Goal: Task Accomplishment & Management: Complete application form

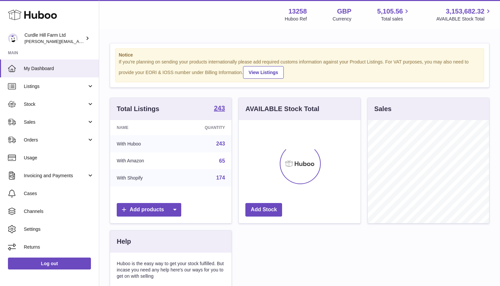
scroll to position [103, 122]
click at [35, 146] on link "Orders" at bounding box center [49, 140] width 99 height 18
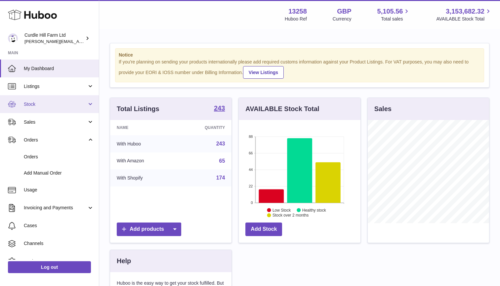
click at [62, 105] on span "Stock" at bounding box center [55, 104] width 63 height 6
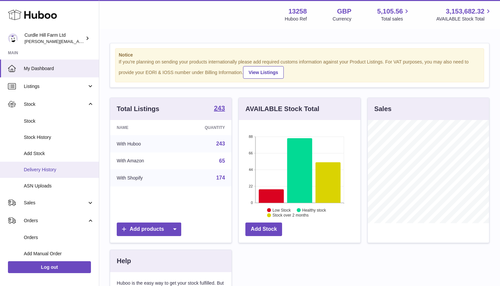
click at [28, 167] on span "Delivery History" at bounding box center [59, 170] width 70 height 6
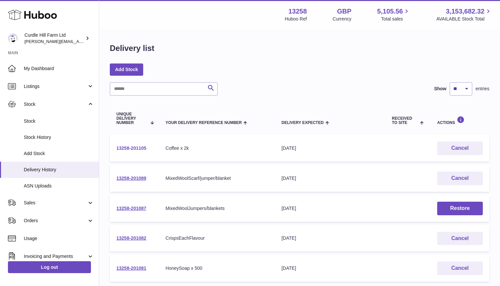
click at [131, 147] on link "13258-201105" at bounding box center [131, 148] width 30 height 5
click at [138, 148] on link "13258-201105" at bounding box center [131, 148] width 30 height 5
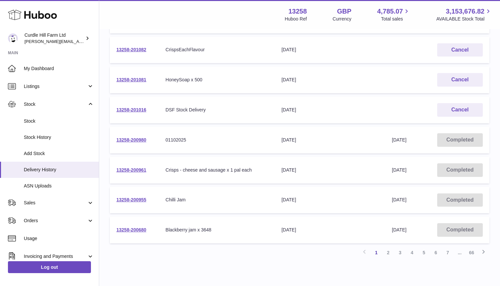
scroll to position [189, 0]
click at [391, 248] on link "2" at bounding box center [388, 252] width 12 height 12
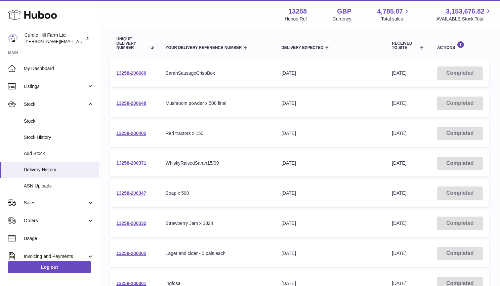
scroll to position [76, 0]
click at [124, 161] on link "13258-200371" at bounding box center [131, 162] width 30 height 5
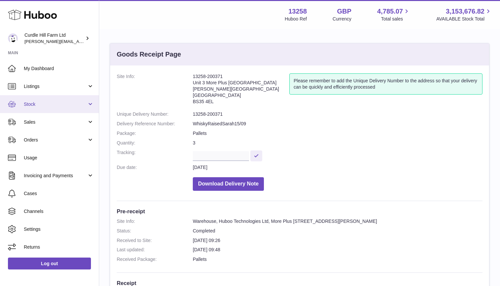
click at [34, 105] on span "Stock" at bounding box center [55, 104] width 63 height 6
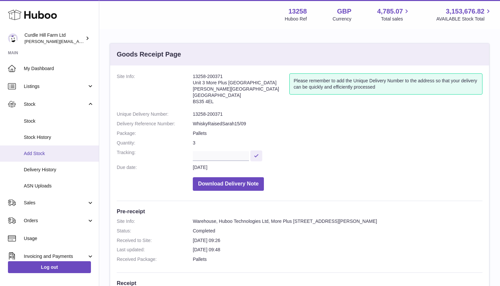
click at [31, 146] on link "Add Stock" at bounding box center [49, 154] width 99 height 16
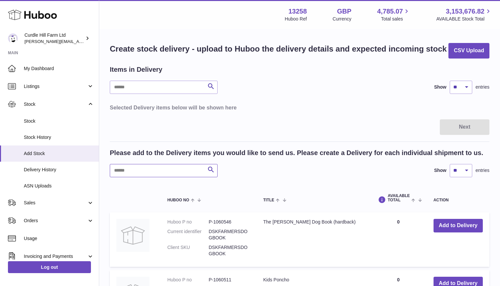
click at [163, 172] on input "text" at bounding box center [164, 170] width 108 height 13
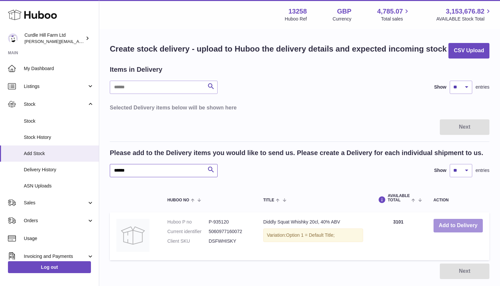
type input "******"
click at [440, 228] on button "Add to Delivery" at bounding box center [458, 226] width 49 height 14
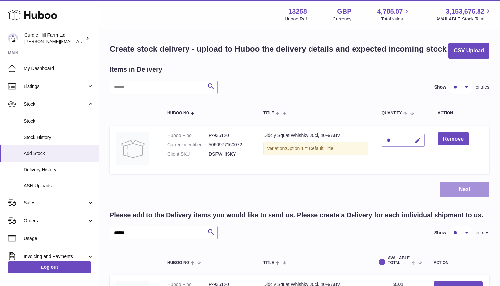
click at [452, 184] on button "Next" at bounding box center [465, 190] width 50 height 16
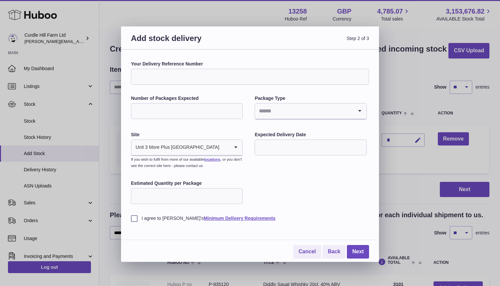
click at [176, 77] on input "Your Delivery Reference Number" at bounding box center [250, 77] width 238 height 16
type input "*********"
click at [188, 113] on input "Number of Packages Expected" at bounding box center [187, 111] width 112 height 16
click at [236, 110] on input "*" at bounding box center [187, 111] width 112 height 16
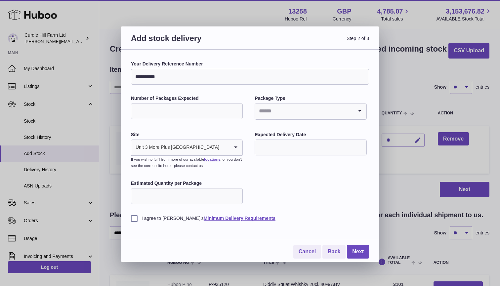
click at [236, 110] on input "*" at bounding box center [187, 111] width 112 height 16
type input "*"
click at [236, 110] on input "*" at bounding box center [187, 111] width 112 height 16
click at [284, 108] on input "Search for option" at bounding box center [304, 111] width 98 height 15
click at [269, 140] on li "Pallets" at bounding box center [310, 142] width 110 height 13
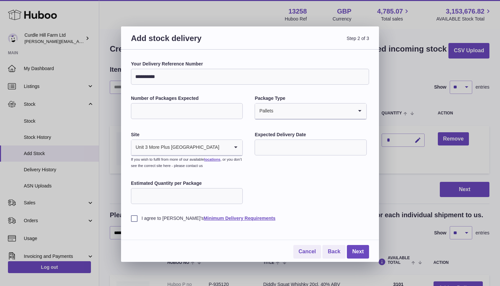
click at [274, 148] on input "text" at bounding box center [311, 148] width 112 height 16
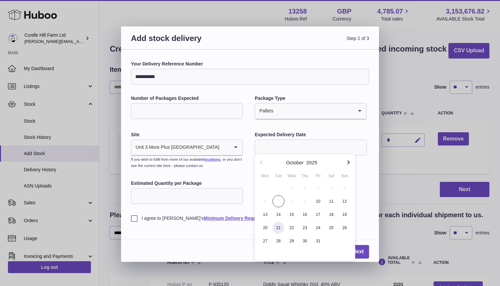
click at [279, 227] on span "21" at bounding box center [278, 228] width 12 height 12
type input "**********"
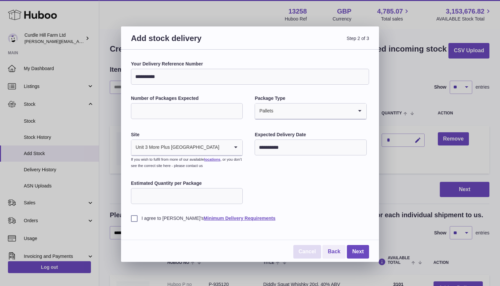
click at [313, 250] on link "Cancel" at bounding box center [307, 252] width 28 height 14
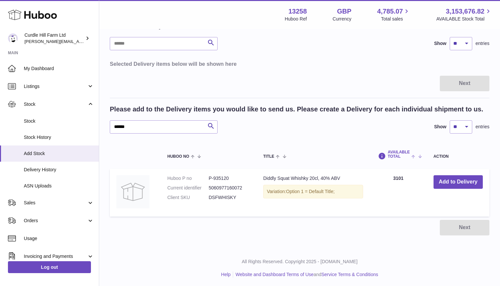
scroll to position [43, 0]
click at [451, 181] on button "Add to Delivery" at bounding box center [458, 183] width 49 height 14
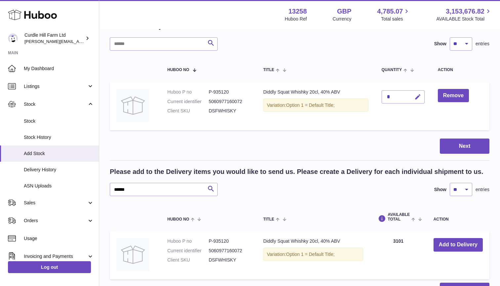
click at [417, 99] on icon "button" at bounding box center [417, 97] width 7 height 7
click at [397, 94] on button "button" at bounding box center [403, 97] width 13 height 11
click at [414, 97] on button "button" at bounding box center [417, 97] width 16 height 14
type input "****"
click at [472, 143] on button "Next" at bounding box center [465, 147] width 50 height 16
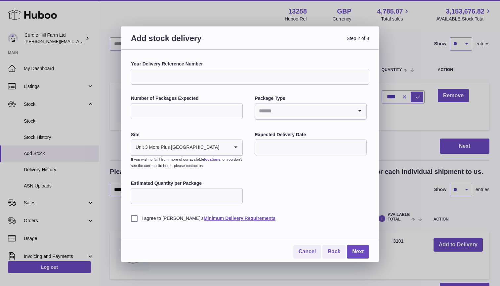
click at [209, 75] on input "Your Delivery Reference Number" at bounding box center [250, 77] width 238 height 16
type input "*********"
click at [236, 110] on input "*" at bounding box center [187, 111] width 112 height 16
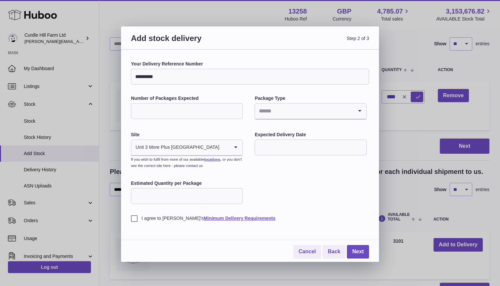
type input "*"
click at [236, 110] on input "*" at bounding box center [187, 111] width 112 height 16
click at [301, 114] on input "Search for option" at bounding box center [304, 111] width 98 height 15
click at [268, 142] on li "Pallets" at bounding box center [310, 142] width 110 height 13
click at [273, 153] on input "text" at bounding box center [311, 148] width 112 height 16
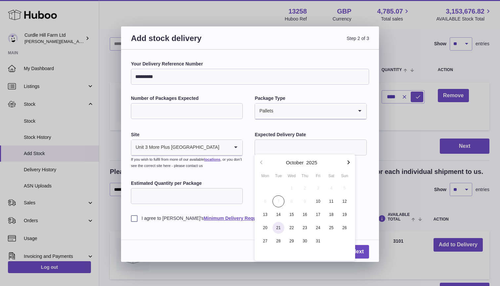
click at [277, 228] on span "21" at bounding box center [278, 228] width 12 height 12
type input "**********"
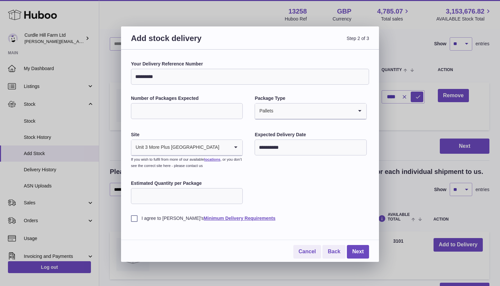
click at [230, 194] on input "Estimated Quantity per Package" at bounding box center [187, 196] width 112 height 16
click at [132, 217] on label "I agree to Huboo's Minimum Delivery Requirements" at bounding box center [250, 218] width 238 height 6
click at [360, 248] on link "Next" at bounding box center [358, 252] width 22 height 14
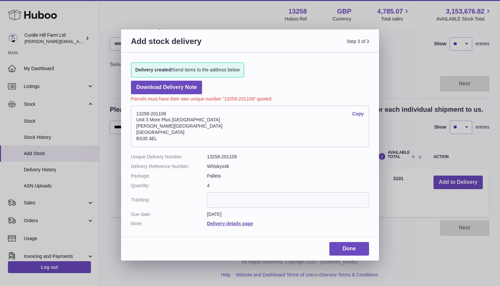
drag, startPoint x: 137, startPoint y: 112, endPoint x: 179, endPoint y: 137, distance: 49.0
click at [179, 137] on address "13258-201109 Copy Unit 3 More Plus Central Park Hudson Avenue Severn Beach BS35…" at bounding box center [250, 126] width 238 height 42
copy address "13258-201109 Copy Unit 3 More Plus Central Park Hudson Avenue Severn Beach BS35…"
click at [355, 242] on link "Done" at bounding box center [349, 249] width 40 height 14
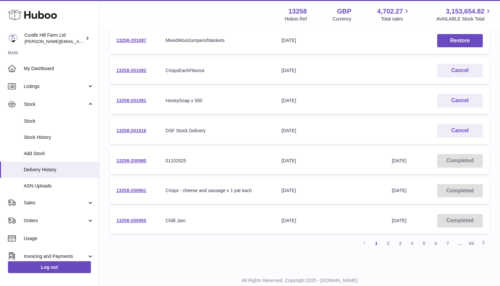
scroll to position [198, 0]
click at [389, 242] on link "2" at bounding box center [388, 243] width 12 height 12
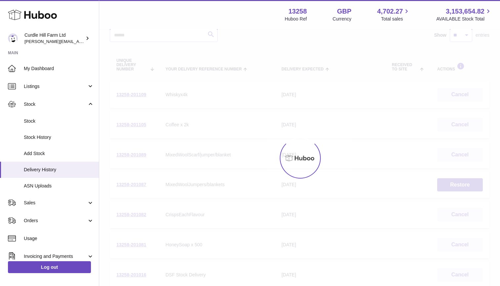
scroll to position [30, 0]
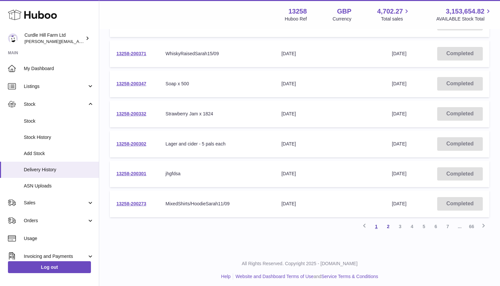
click at [376, 224] on link "1" at bounding box center [376, 227] width 12 height 12
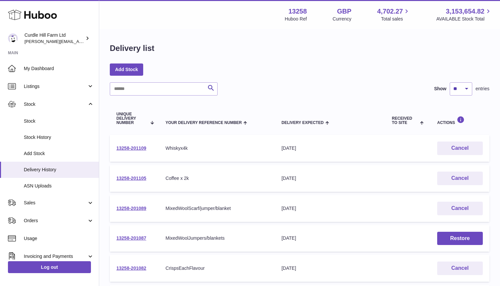
click at [146, 95] on div "Search Show ** ** ** *** entries Unique Delivery Number Your Delivery Reference…" at bounding box center [300, 264] width 380 height 365
click at [141, 91] on input "text" at bounding box center [164, 88] width 108 height 13
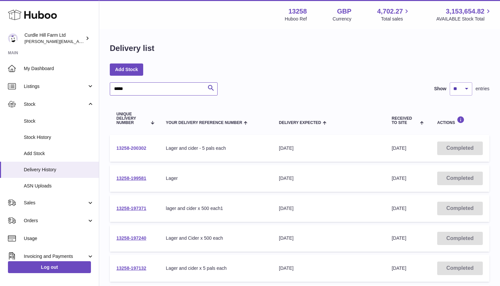
type input "*****"
click at [141, 148] on link "13258-200302" at bounding box center [131, 148] width 30 height 5
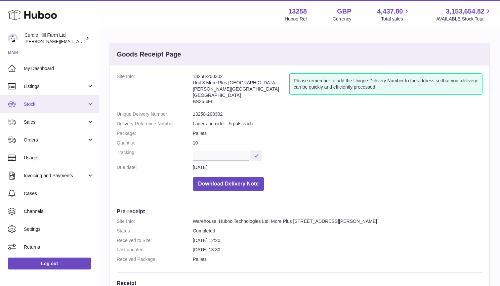
click at [47, 105] on span "Stock" at bounding box center [55, 104] width 63 height 6
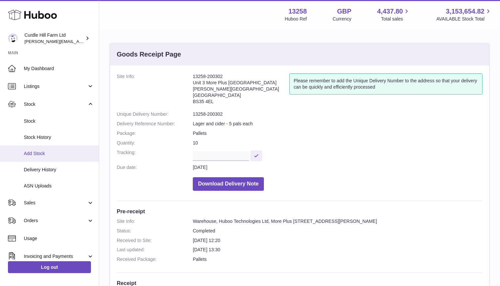
click at [37, 151] on span "Add Stock" at bounding box center [59, 153] width 70 height 6
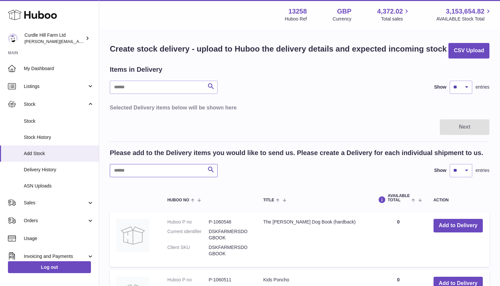
click at [126, 172] on input "text" at bounding box center [164, 170] width 108 height 13
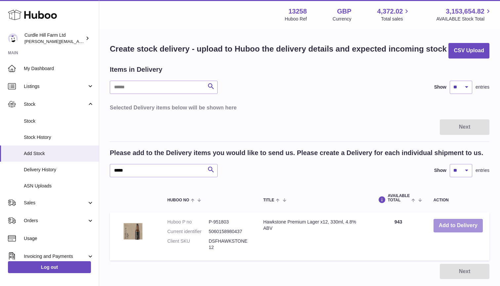
click at [458, 226] on button "Add to Delivery" at bounding box center [458, 226] width 49 height 14
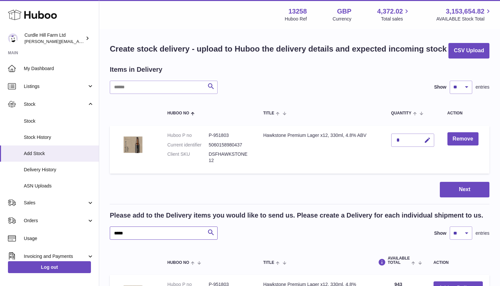
click at [131, 230] on input "*****" at bounding box center [164, 233] width 108 height 13
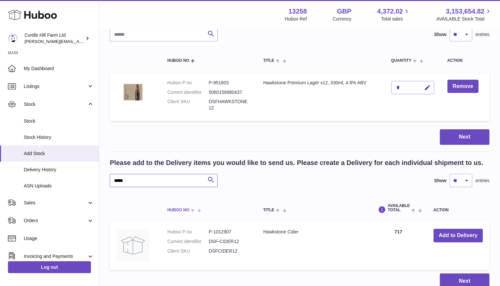
scroll to position [56, 0]
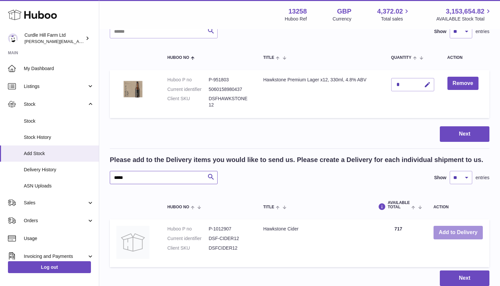
type input "*****"
click at [462, 231] on button "Add to Delivery" at bounding box center [458, 233] width 49 height 14
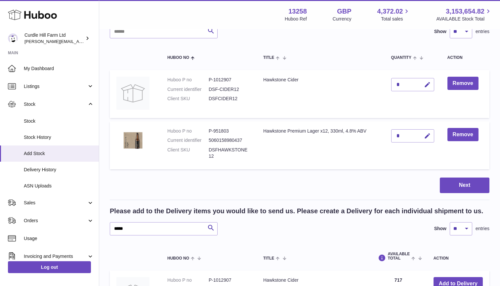
click at [403, 85] on div "*" at bounding box center [412, 84] width 43 height 13
click at [421, 81] on button "button" at bounding box center [427, 85] width 16 height 14
click at [414, 84] on icon "button" at bounding box center [414, 85] width 6 height 6
click at [427, 86] on icon "button" at bounding box center [427, 84] width 7 height 7
type input "****"
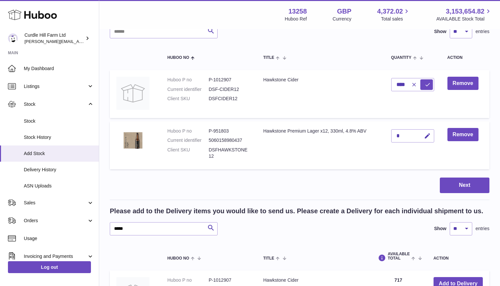
click at [397, 135] on div "*" at bounding box center [412, 135] width 43 height 13
click at [402, 135] on div "*" at bounding box center [412, 135] width 43 height 13
click at [428, 136] on icon "button" at bounding box center [427, 136] width 7 height 7
click at [399, 135] on input "*****" at bounding box center [412, 135] width 43 height 13
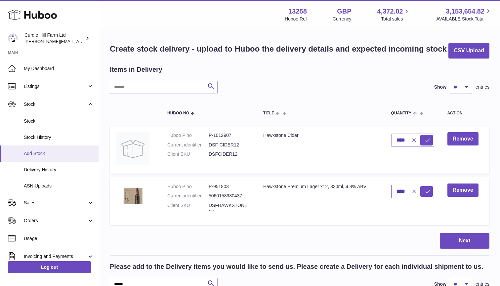
scroll to position [0, 0]
type input "****"
click at [32, 167] on span "Delivery History" at bounding box center [59, 170] width 70 height 6
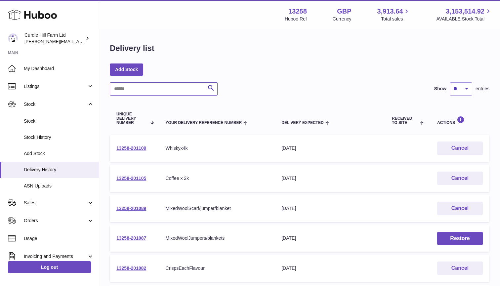
click at [148, 90] on input "text" at bounding box center [164, 88] width 108 height 13
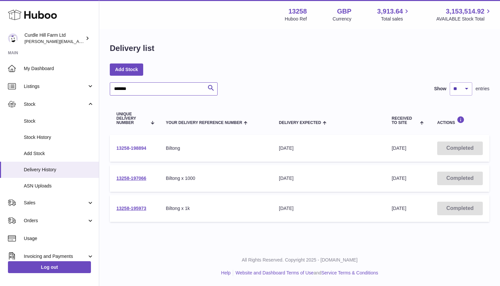
type input "*******"
click at [132, 149] on link "13258-198894" at bounding box center [131, 148] width 30 height 5
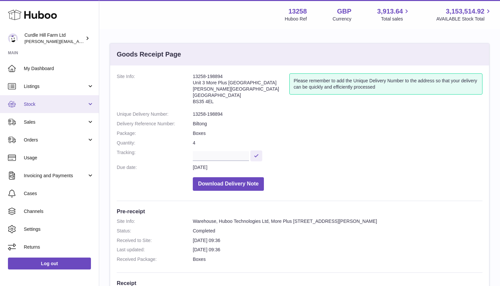
click at [70, 106] on span "Stock" at bounding box center [55, 104] width 63 height 6
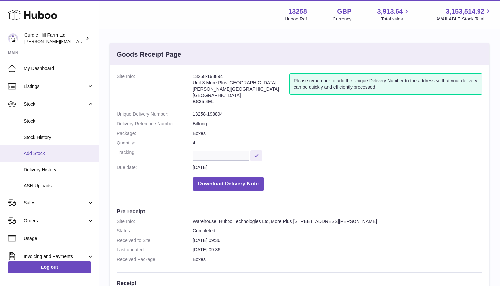
click at [50, 155] on link "Add Stock" at bounding box center [49, 154] width 99 height 16
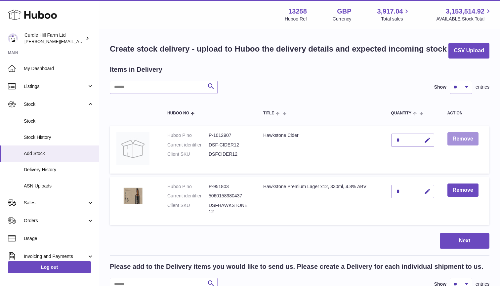
click at [470, 138] on button "Remove" at bounding box center [462, 139] width 31 height 14
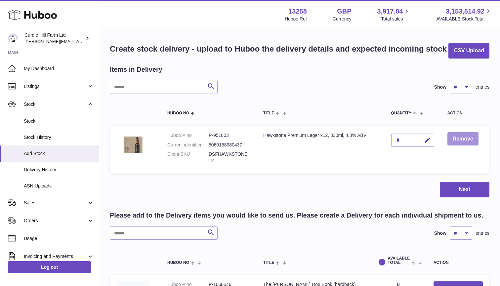
click at [467, 139] on button "Remove" at bounding box center [462, 139] width 31 height 14
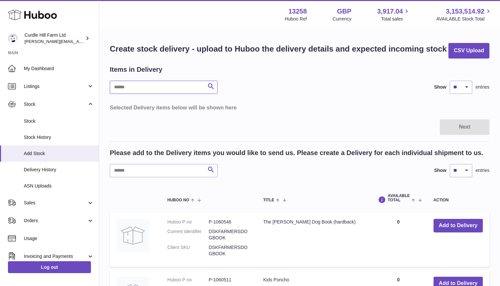
click at [123, 90] on input "text" at bounding box center [164, 87] width 108 height 13
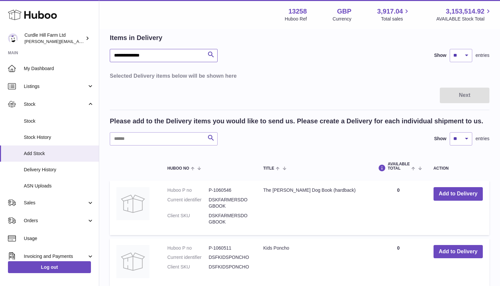
scroll to position [34, 0]
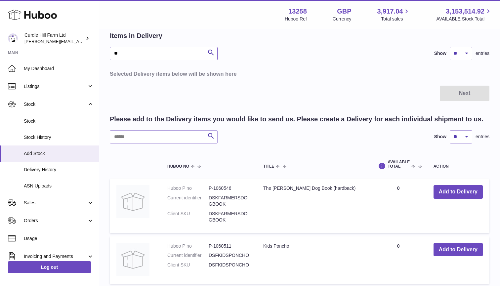
type input "*"
click at [148, 136] on input "text" at bounding box center [164, 136] width 108 height 13
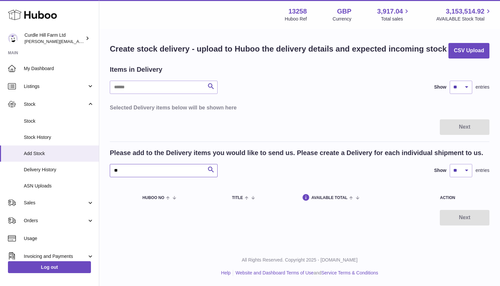
type input "*"
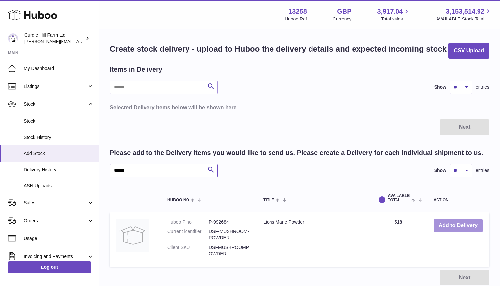
type input "******"
click at [441, 224] on button "Add to Delivery" at bounding box center [458, 226] width 49 height 14
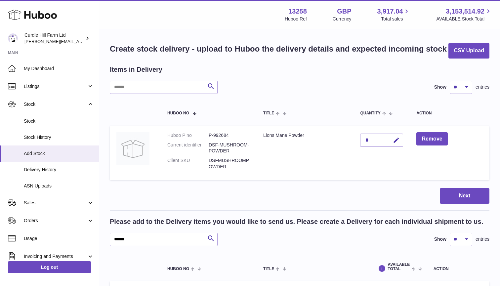
click at [376, 141] on div "*" at bounding box center [381, 140] width 43 height 13
click at [373, 140] on div "*" at bounding box center [381, 140] width 43 height 13
click at [388, 140] on button "button" at bounding box center [396, 141] width 16 height 14
type input "***"
click at [40, 168] on span "Delivery History" at bounding box center [59, 170] width 70 height 6
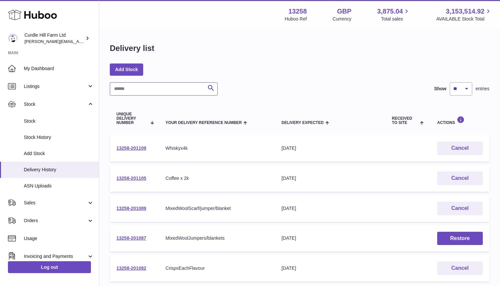
click at [143, 93] on input "text" at bounding box center [164, 88] width 108 height 13
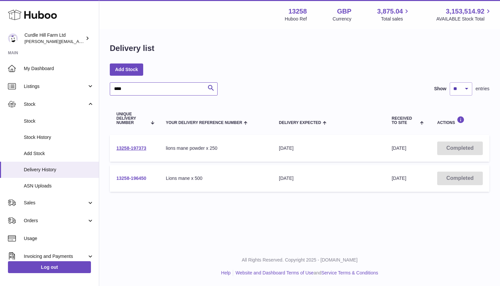
type input "****"
click at [122, 179] on link "13258-196450" at bounding box center [131, 178] width 30 height 5
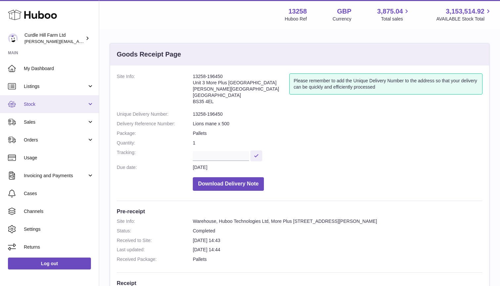
click at [33, 104] on span "Stock" at bounding box center [55, 104] width 63 height 6
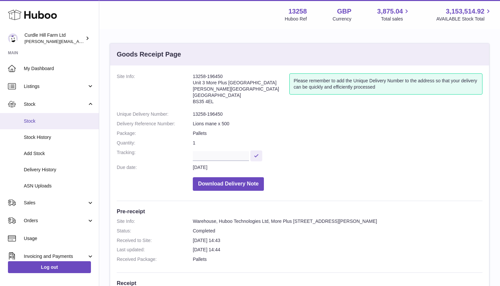
click at [31, 123] on span "Stock" at bounding box center [59, 121] width 70 height 6
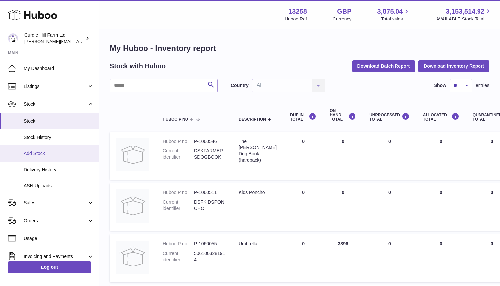
click at [47, 157] on link "Add Stock" at bounding box center [49, 154] width 99 height 16
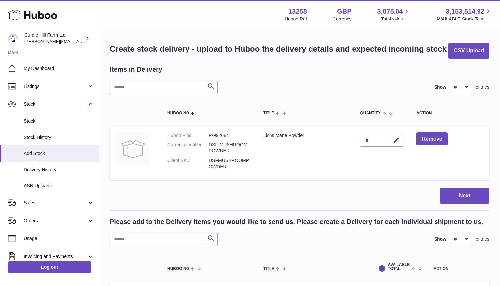
click at [375, 140] on div "*" at bounding box center [381, 140] width 43 height 13
click at [395, 140] on icon "button" at bounding box center [396, 140] width 7 height 7
type input "****"
click at [474, 190] on button "Next" at bounding box center [465, 196] width 50 height 16
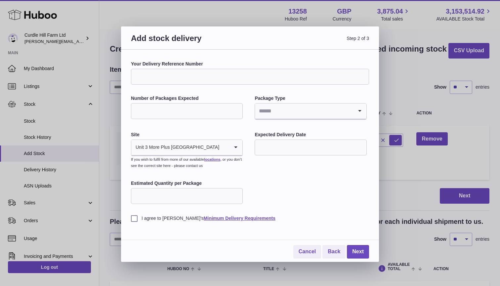
click at [209, 81] on input "Your Delivery Reference Number" at bounding box center [250, 77] width 238 height 16
type input "**********"
click at [180, 112] on input "Number of Packages Expected" at bounding box center [187, 111] width 112 height 16
type input "*"
click at [235, 109] on input "*" at bounding box center [187, 111] width 112 height 16
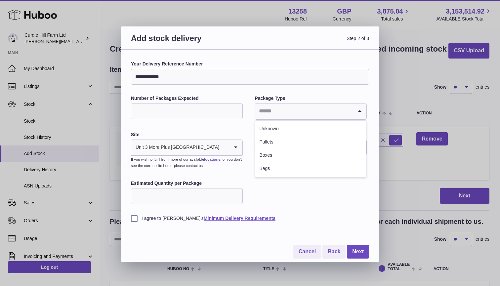
click at [287, 113] on input "Search for option" at bounding box center [304, 111] width 98 height 15
click at [266, 141] on li "Pallets" at bounding box center [310, 142] width 110 height 13
click at [281, 147] on input "text" at bounding box center [311, 148] width 112 height 16
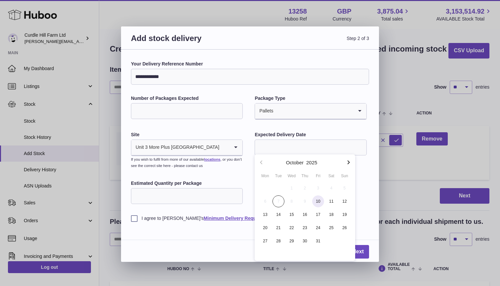
click at [321, 199] on span "10" at bounding box center [318, 201] width 12 height 12
type input "**********"
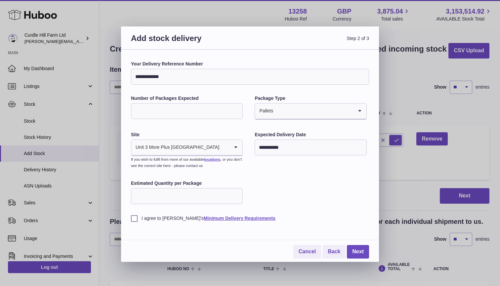
drag, startPoint x: 140, startPoint y: 216, endPoint x: 135, endPoint y: 217, distance: 5.0
click at [135, 217] on label "I agree to Huboo's Minimum Delivery Requirements" at bounding box center [250, 218] width 238 height 6
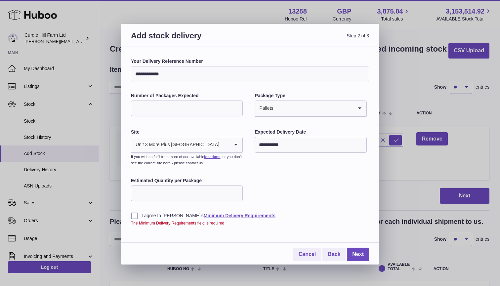
click at [135, 217] on label "I agree to Huboo's Minimum Delivery Requirements" at bounding box center [250, 216] width 238 height 6
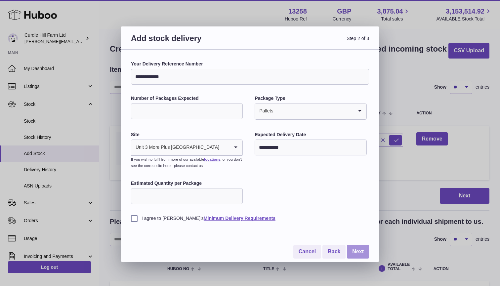
click at [357, 249] on link "Next" at bounding box center [358, 252] width 22 height 14
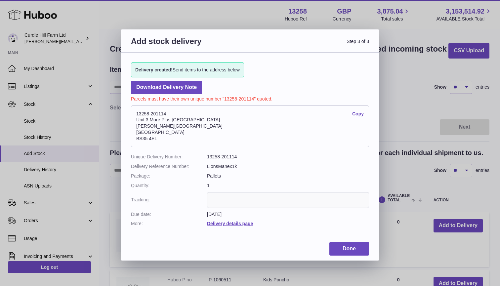
drag, startPoint x: 136, startPoint y: 112, endPoint x: 170, endPoint y: 139, distance: 42.9
click at [170, 139] on address "13258-201114 Copy Unit 3 More Plus Central Park Hudson Avenue Severn Beach BS35…" at bounding box center [250, 126] width 238 height 42
click at [212, 131] on address "13258-201114 Copy Unit 3 More Plus Central Park Hudson Avenue Severn Beach BS35…" at bounding box center [250, 126] width 238 height 42
click at [358, 112] on link "Copy" at bounding box center [358, 114] width 12 height 6
click at [218, 112] on address "13258-201114 Copy Unit 3 More Plus Central Park Hudson Avenue Severn Beach BS35…" at bounding box center [250, 126] width 238 height 42
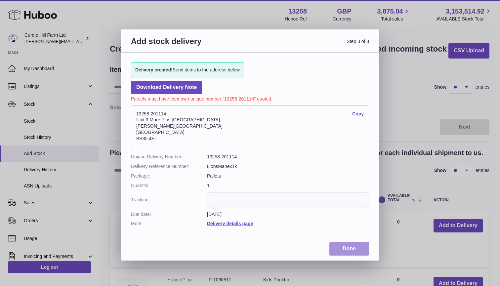
click at [348, 245] on link "Done" at bounding box center [349, 249] width 40 height 14
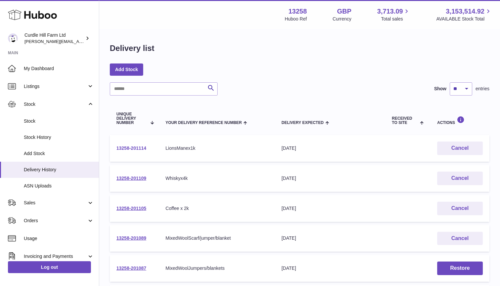
click at [135, 146] on link "13258-201114" at bounding box center [131, 148] width 30 height 5
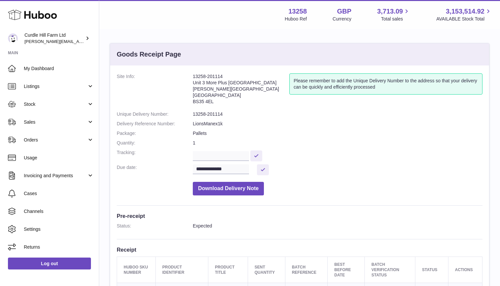
click at [195, 141] on dd "1" at bounding box center [338, 143] width 290 height 6
drag, startPoint x: 207, startPoint y: 141, endPoint x: 168, endPoint y: 141, distance: 39.0
click at [168, 141] on dl "**********" at bounding box center [300, 135] width 366 height 125
click at [292, 135] on dl "**********" at bounding box center [300, 135] width 366 height 125
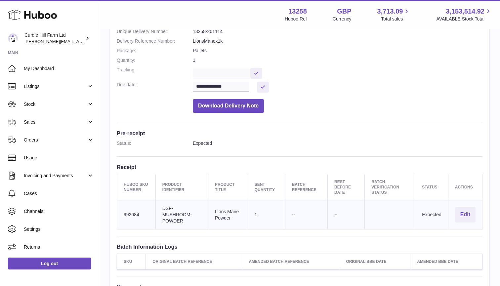
scroll to position [87, 0]
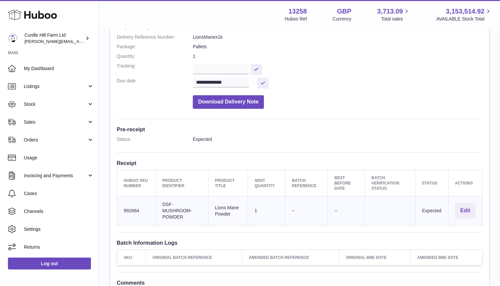
click at [456, 198] on td "Actions Edit" at bounding box center [465, 210] width 34 height 29
click at [466, 207] on button "Edit" at bounding box center [465, 211] width 21 height 16
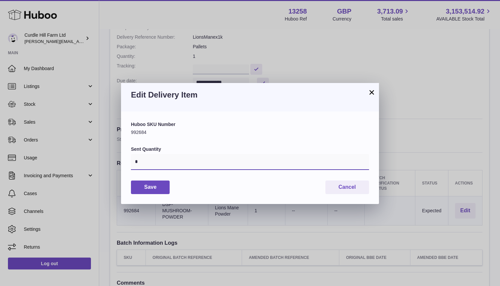
drag, startPoint x: 144, startPoint y: 162, endPoint x: 114, endPoint y: 162, distance: 29.8
click at [114, 162] on div "× Edit Delivery Item Huboo SKU Number 992684 Sent Quantity * Save Cancel" at bounding box center [250, 143] width 500 height 286
type input "***"
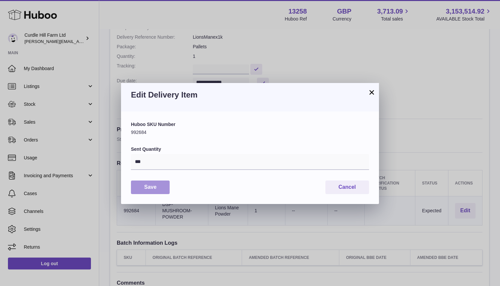
click at [143, 182] on button "Save" at bounding box center [150, 188] width 39 height 14
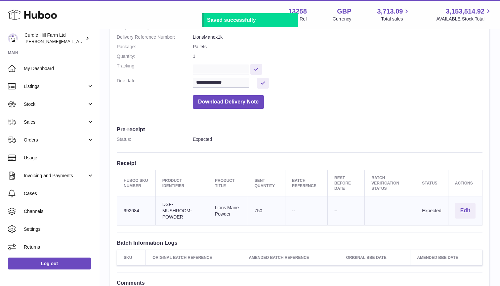
click at [355, 96] on dd "Download Delivery Note" at bounding box center [338, 100] width 290 height 17
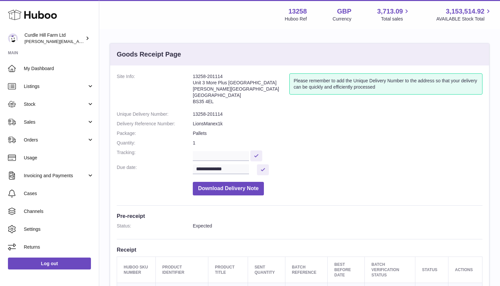
scroll to position [0, 0]
click at [211, 123] on dd "LionsManex1k" at bounding box center [338, 124] width 290 height 6
click at [228, 123] on dd "LionsManex1k" at bounding box center [338, 124] width 290 height 6
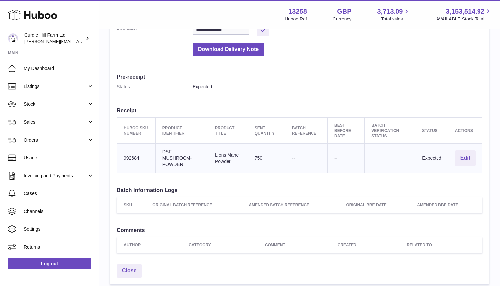
scroll to position [141, 0]
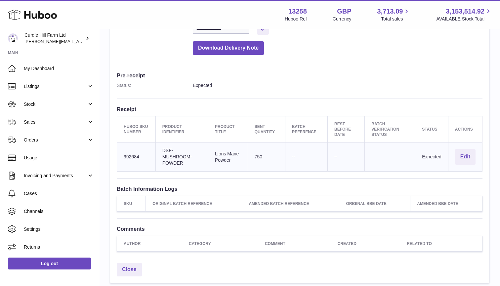
click at [270, 172] on div "**********" at bounding box center [299, 92] width 379 height 335
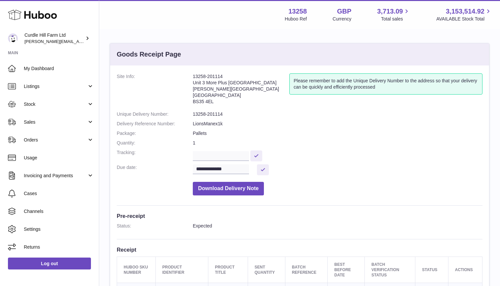
scroll to position [0, 0]
click at [35, 83] on span "Listings" at bounding box center [55, 86] width 63 height 6
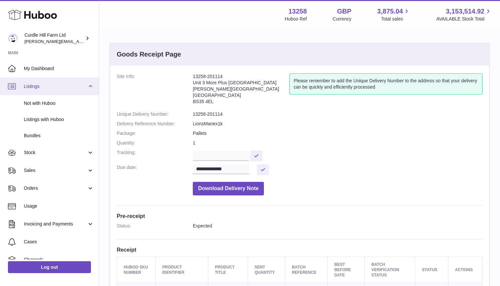
click at [35, 83] on span "Listings" at bounding box center [55, 86] width 63 height 6
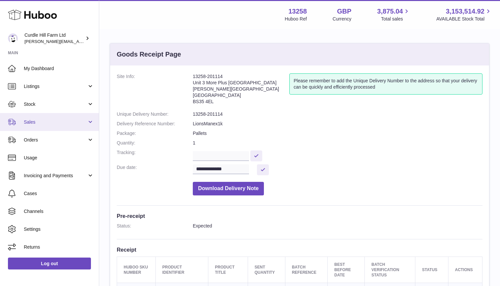
click at [51, 114] on link "Sales" at bounding box center [49, 122] width 99 height 18
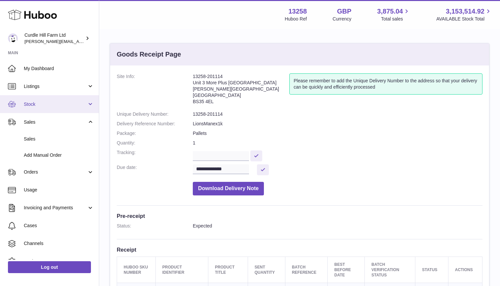
click at [55, 109] on link "Stock" at bounding box center [49, 104] width 99 height 18
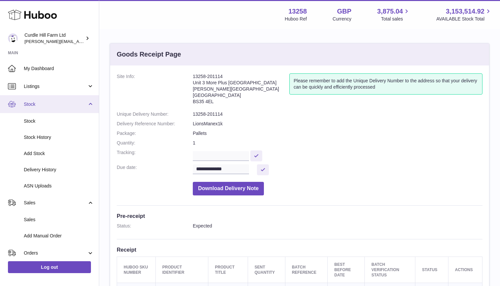
click at [35, 102] on span "Stock" at bounding box center [55, 104] width 63 height 6
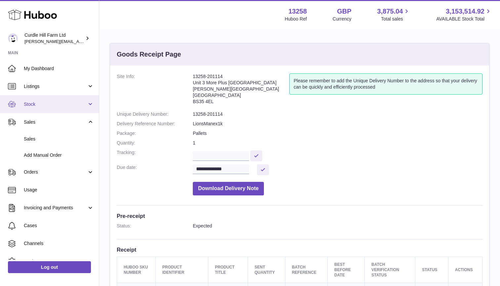
click at [35, 102] on span "Stock" at bounding box center [55, 104] width 63 height 6
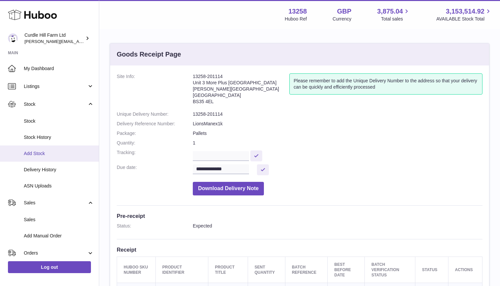
click at [42, 150] on span "Add Stock" at bounding box center [59, 153] width 70 height 6
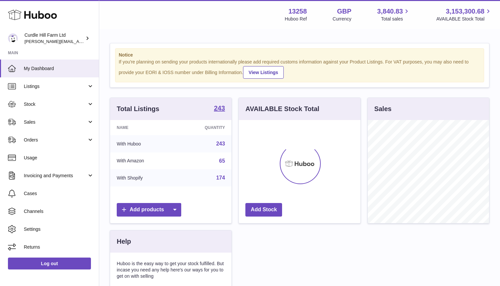
scroll to position [103, 122]
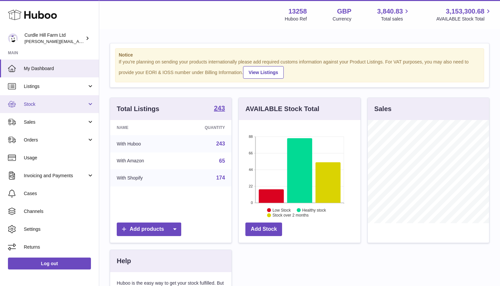
click at [75, 105] on span "Stock" at bounding box center [55, 104] width 63 height 6
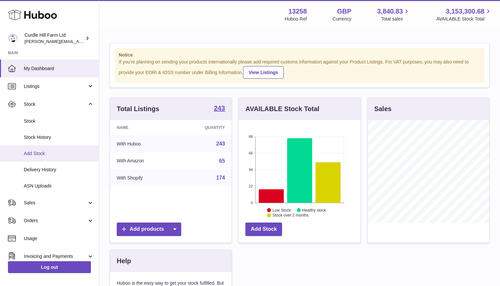
click at [38, 152] on span "Add Stock" at bounding box center [59, 153] width 70 height 6
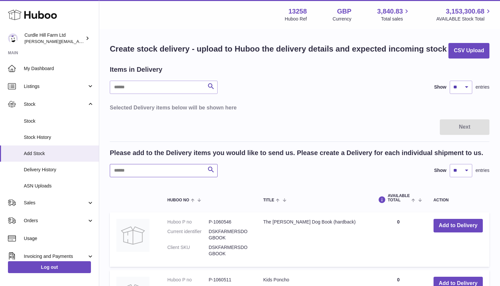
click at [131, 168] on input "text" at bounding box center [164, 170] width 108 height 13
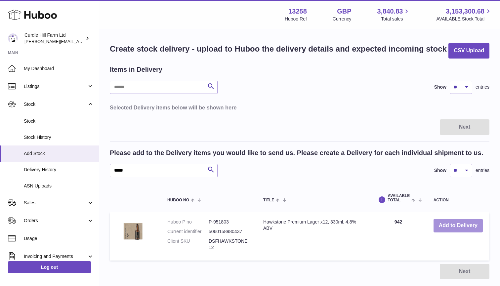
click at [441, 224] on button "Add to Delivery" at bounding box center [458, 226] width 49 height 14
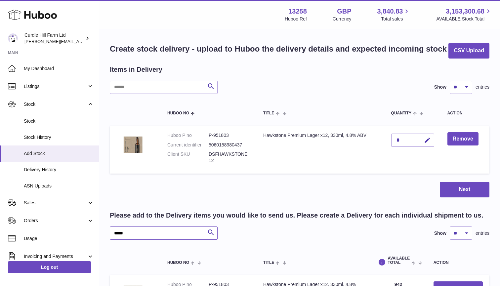
click at [124, 229] on input "*****" at bounding box center [164, 233] width 108 height 13
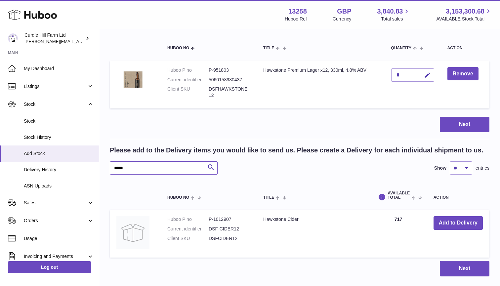
scroll to position [74, 0]
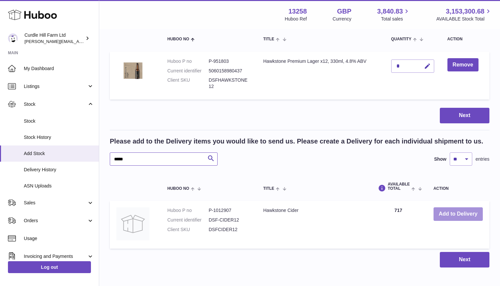
type input "*****"
click at [442, 210] on button "Add to Delivery" at bounding box center [458, 214] width 49 height 14
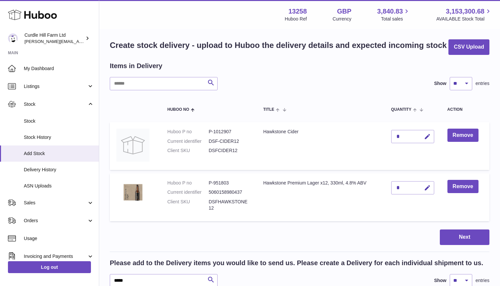
scroll to position [2, 0]
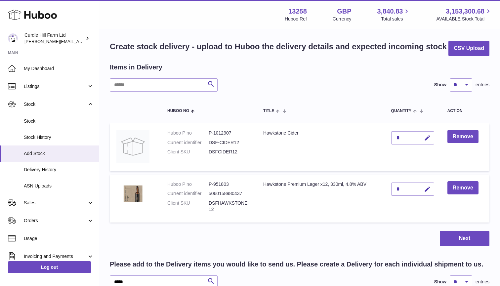
click at [414, 136] on div "*" at bounding box center [412, 137] width 43 height 13
click at [398, 135] on div "*" at bounding box center [412, 137] width 43 height 13
click at [422, 137] on button "button" at bounding box center [427, 138] width 16 height 14
click at [412, 137] on icon "button" at bounding box center [414, 138] width 6 height 6
click at [403, 136] on div "*" at bounding box center [412, 137] width 43 height 13
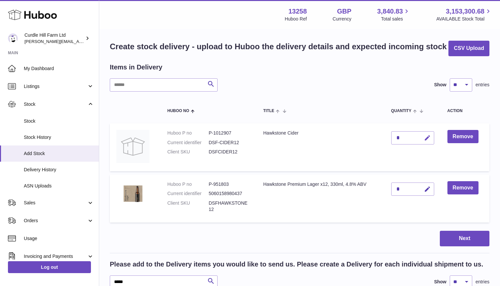
click at [424, 136] on icon "button" at bounding box center [427, 138] width 7 height 7
click at [414, 137] on icon "button" at bounding box center [414, 138] width 6 height 6
click at [404, 137] on div "*" at bounding box center [412, 137] width 43 height 13
click at [429, 139] on icon "button" at bounding box center [427, 138] width 7 height 7
type input "****"
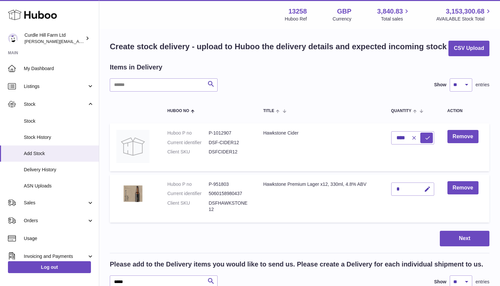
click at [401, 188] on div "*" at bounding box center [412, 189] width 43 height 13
click at [395, 188] on div "*" at bounding box center [412, 189] width 43 height 13
click at [426, 190] on icon "button" at bounding box center [427, 189] width 7 height 7
type input "****"
click at [467, 236] on button "Next" at bounding box center [465, 239] width 50 height 16
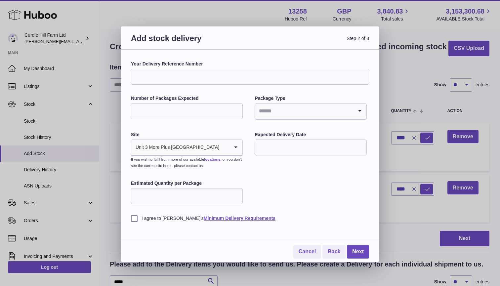
click at [182, 72] on input "Your Delivery Reference Number" at bounding box center [250, 77] width 238 height 16
type input "**********"
click at [235, 110] on input "**" at bounding box center [187, 111] width 112 height 16
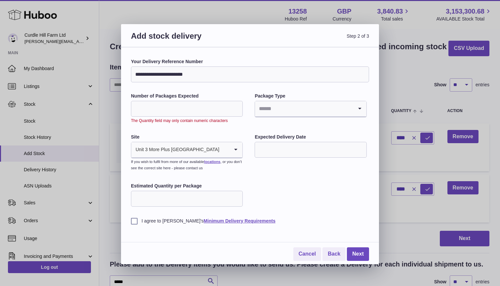
click at [235, 110] on input "**" at bounding box center [187, 109] width 112 height 16
click at [237, 110] on input "**" at bounding box center [187, 109] width 112 height 16
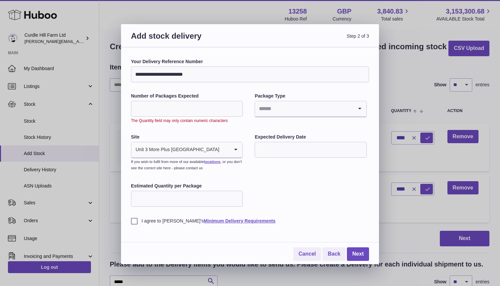
click at [237, 110] on input "**" at bounding box center [187, 109] width 112 height 16
click at [237, 110] on input "***" at bounding box center [187, 109] width 112 height 16
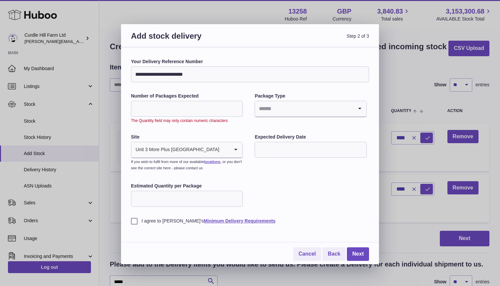
click at [237, 110] on input "***" at bounding box center [187, 109] width 112 height 16
click at [237, 107] on input "***" at bounding box center [187, 109] width 112 height 16
click at [237, 107] on input "**" at bounding box center [187, 109] width 112 height 16
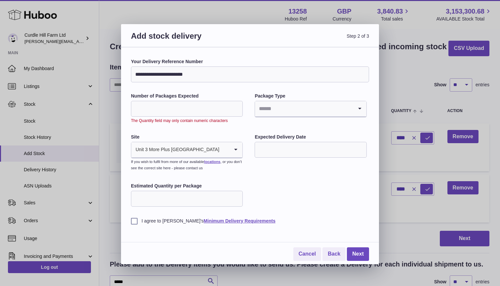
click at [237, 107] on input "**" at bounding box center [187, 109] width 112 height 16
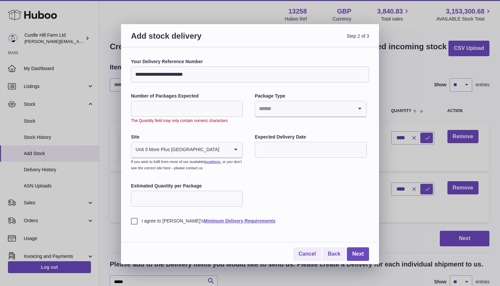
click at [237, 107] on input "**" at bounding box center [187, 109] width 112 height 16
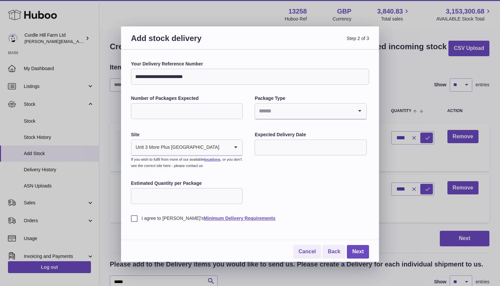
click at [237, 107] on input "*" at bounding box center [187, 111] width 112 height 16
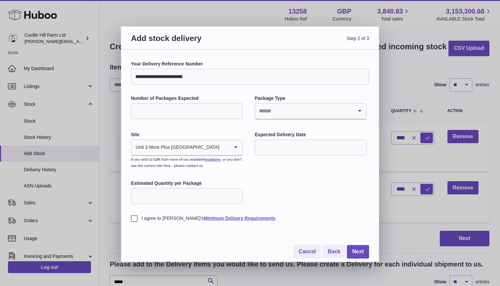
click at [237, 107] on input "*" at bounding box center [187, 111] width 112 height 16
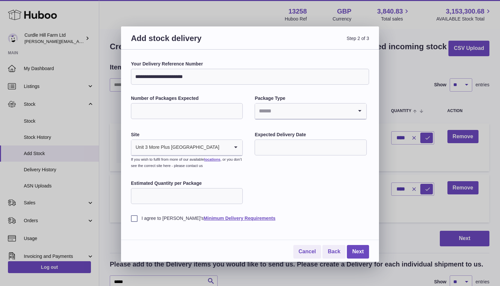
click at [237, 107] on input "**" at bounding box center [187, 111] width 112 height 16
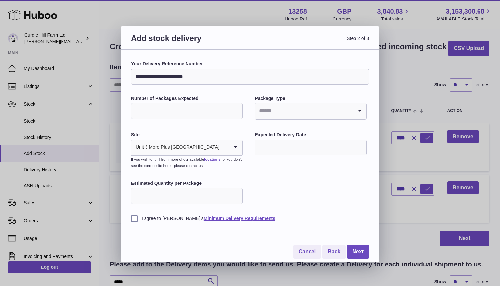
click at [237, 107] on input "**" at bounding box center [187, 111] width 112 height 16
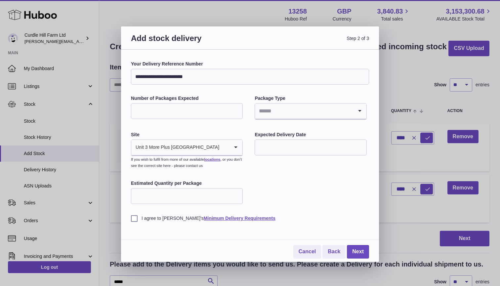
click at [237, 107] on input "**" at bounding box center [187, 111] width 112 height 16
type input "**"
click at [235, 112] on input "**" at bounding box center [187, 111] width 112 height 16
click at [360, 109] on icon "Search for option" at bounding box center [359, 111] width 13 height 15
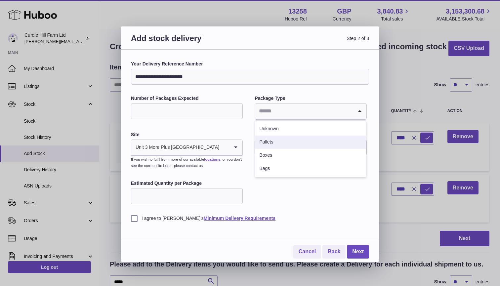
click at [290, 140] on li "Pallets" at bounding box center [310, 142] width 110 height 13
click at [267, 150] on input "text" at bounding box center [311, 148] width 112 height 16
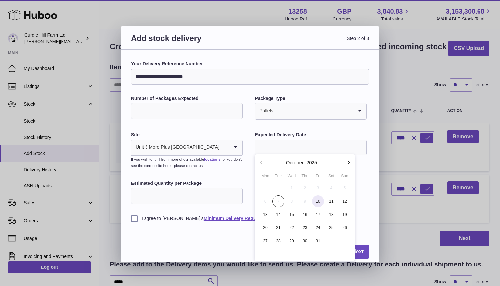
click at [320, 202] on span "10" at bounding box center [318, 201] width 12 height 12
type input "**********"
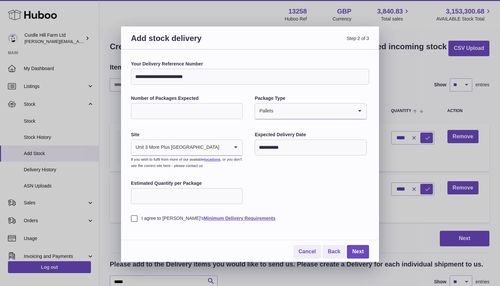
click at [238, 198] on input "Estimated Quantity per Package" at bounding box center [187, 196] width 112 height 16
click at [134, 220] on label "I agree to Huboo's Minimum Delivery Requirements" at bounding box center [250, 218] width 238 height 6
click at [356, 250] on link "Next" at bounding box center [358, 252] width 22 height 14
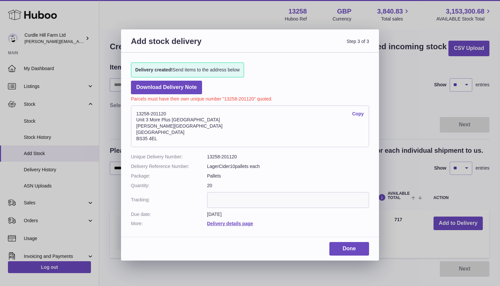
click at [358, 113] on link "Copy" at bounding box center [358, 114] width 12 height 6
click at [360, 111] on link "Copy" at bounding box center [358, 114] width 12 height 6
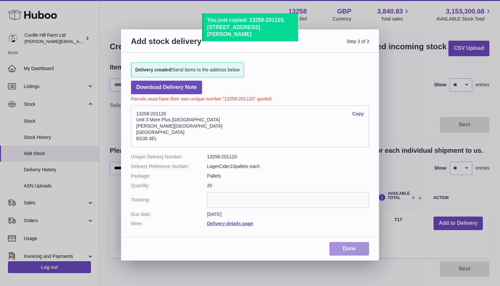
click at [349, 242] on link "Done" at bounding box center [349, 249] width 40 height 14
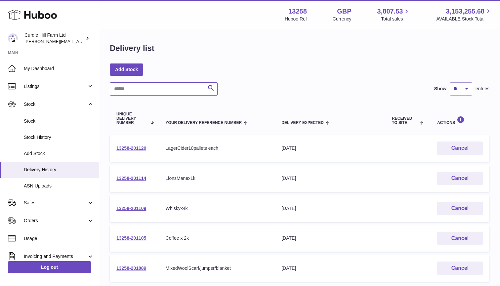
click at [130, 87] on input "text" at bounding box center [164, 88] width 108 height 13
type input "*****"
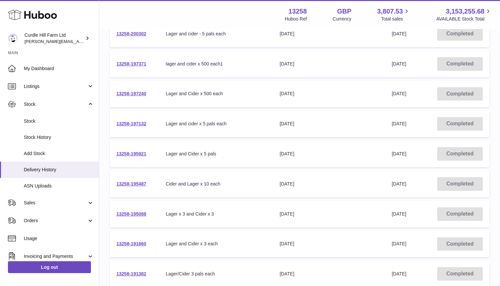
scroll to position [146, 0]
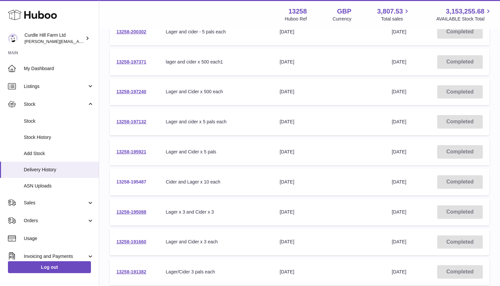
click at [137, 180] on link "13258-195487" at bounding box center [131, 181] width 30 height 5
click at [140, 180] on link "13258-195487" at bounding box center [131, 181] width 30 height 5
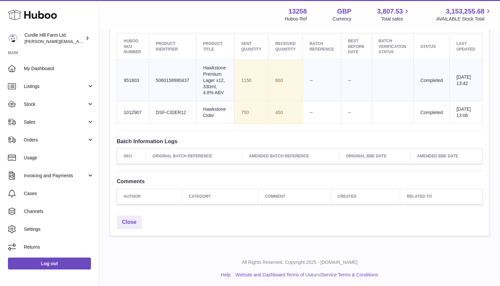
scroll to position [202, 0]
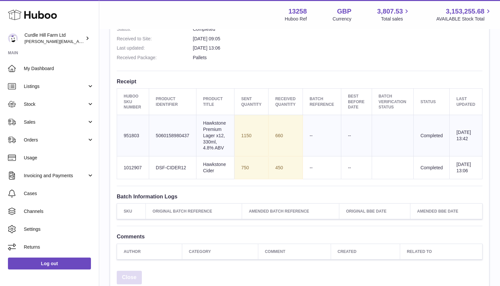
click at [131, 275] on link "Close" at bounding box center [129, 278] width 25 height 14
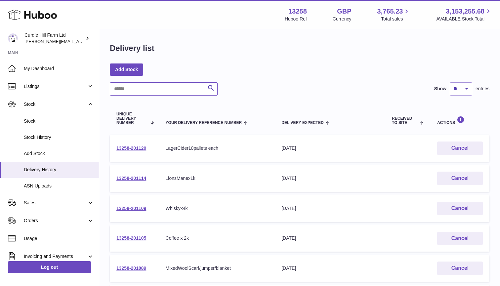
click at [128, 89] on input "text" at bounding box center [164, 88] width 108 height 13
type input "*****"
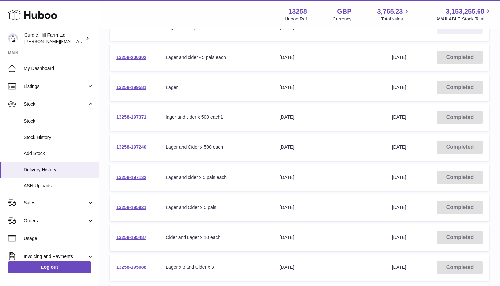
scroll to position [121, 0]
click at [143, 206] on link "13258-195921" at bounding box center [131, 207] width 30 height 5
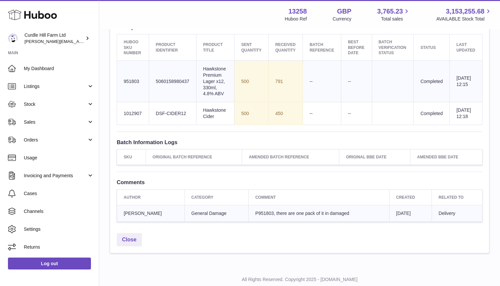
scroll to position [262, 0]
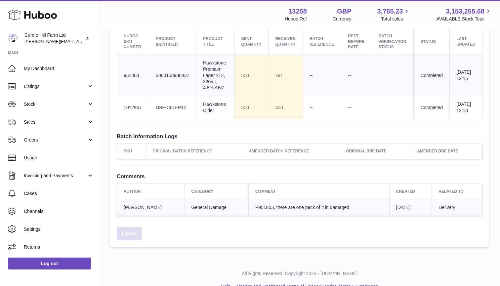
click at [132, 235] on link "Close" at bounding box center [129, 234] width 25 height 14
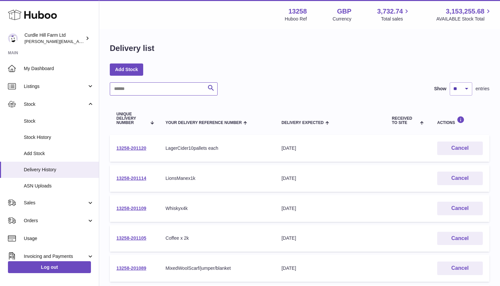
click at [149, 93] on input "text" at bounding box center [164, 88] width 108 height 13
type input "*****"
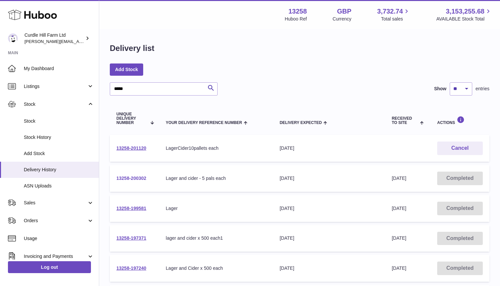
click at [136, 179] on link "13258-200302" at bounding box center [131, 178] width 30 height 5
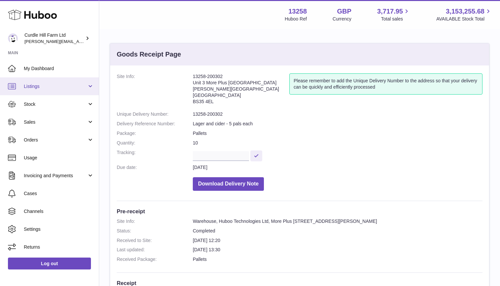
click at [33, 90] on link "Listings" at bounding box center [49, 86] width 99 height 18
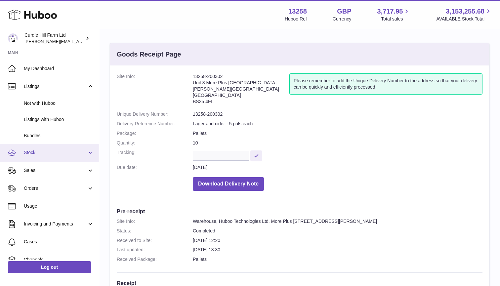
click at [26, 151] on span "Stock" at bounding box center [55, 152] width 63 height 6
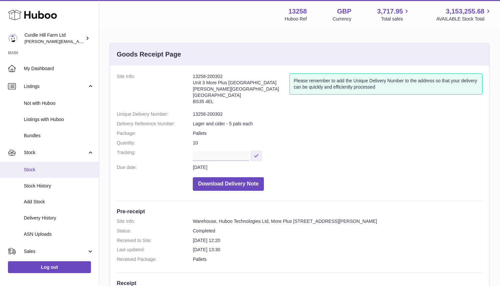
click at [27, 170] on span "Stock" at bounding box center [59, 170] width 70 height 6
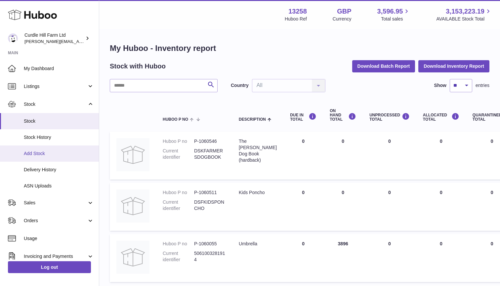
click at [38, 154] on span "Add Stock" at bounding box center [59, 153] width 70 height 6
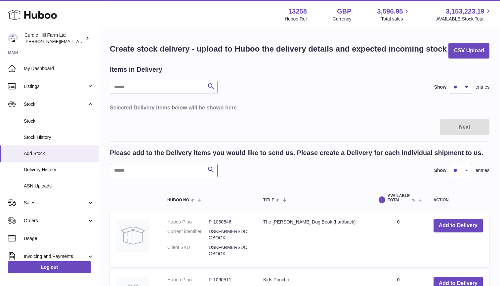
click at [133, 172] on input "text" at bounding box center [164, 170] width 108 height 13
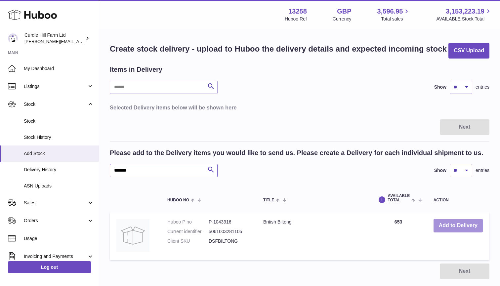
type input "*******"
click at [456, 224] on button "Add to Delivery" at bounding box center [458, 226] width 49 height 14
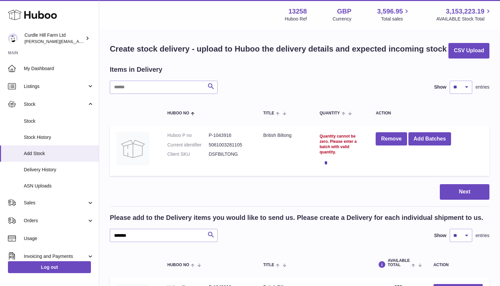
click at [323, 163] on div "*" at bounding box center [340, 162] width 43 height 13
click at [327, 162] on div "*" at bounding box center [340, 162] width 43 height 13
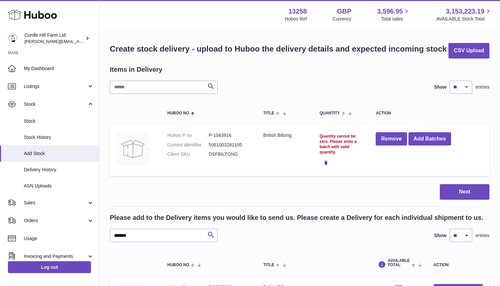
click at [327, 162] on div "*" at bounding box center [340, 162] width 43 height 13
click at [321, 176] on table "Huboo no Title Quantity Action Huboo P no P-1043916 Current identifier 50610032…" at bounding box center [300, 140] width 380 height 79
click at [329, 163] on div "*" at bounding box center [340, 162] width 43 height 13
click at [327, 163] on div "*" at bounding box center [340, 162] width 43 height 13
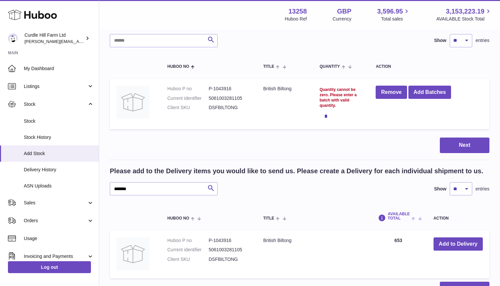
scroll to position [28, 0]
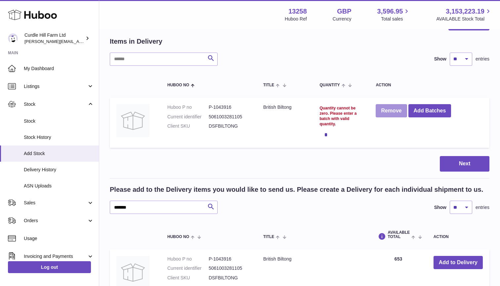
click at [398, 107] on button "Remove" at bounding box center [391, 111] width 31 height 14
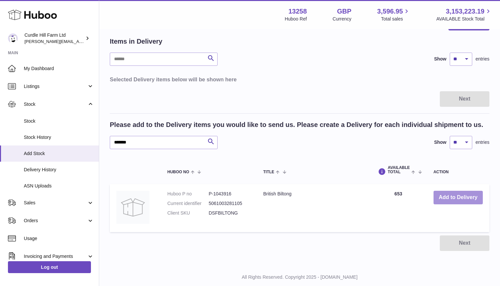
click at [448, 198] on button "Add to Delivery" at bounding box center [458, 198] width 49 height 14
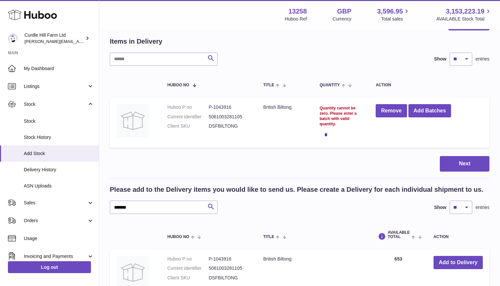
click at [326, 130] on div "*" at bounding box center [340, 134] width 43 height 13
click at [325, 102] on td "Quantity cannot be zero. Please enter a batch with valid quantity. *" at bounding box center [341, 123] width 56 height 51
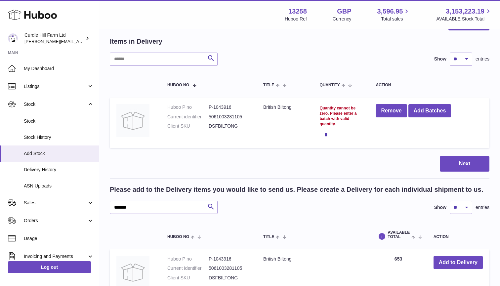
click at [324, 117] on div "Quantity cannot be zero. Please enter a batch with valid quantity." at bounding box center [340, 115] width 43 height 21
click at [323, 133] on div "*" at bounding box center [340, 134] width 43 height 13
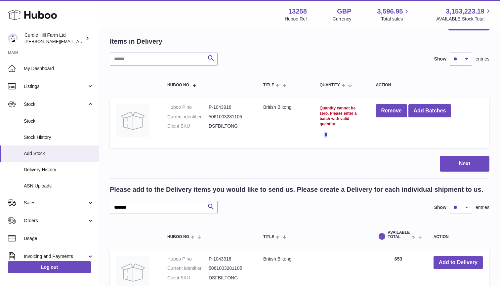
click at [323, 133] on div "*" at bounding box center [340, 134] width 43 height 13
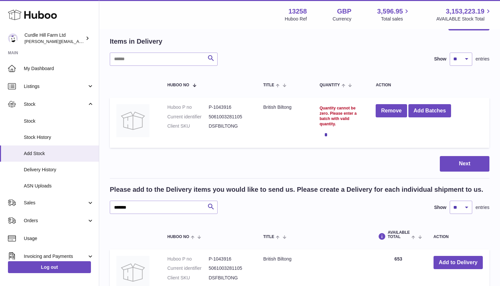
click at [224, 124] on dd "DSFBILTONG" at bounding box center [229, 126] width 41 height 6
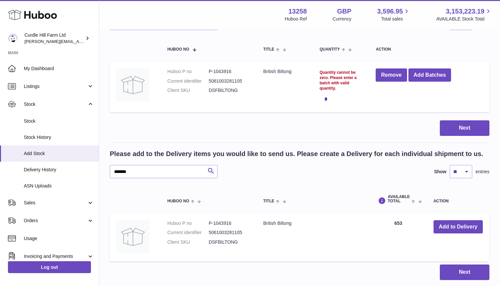
scroll to position [79, 0]
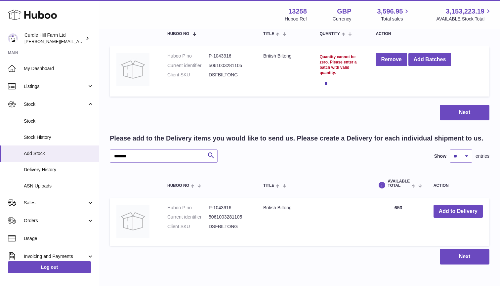
click at [235, 224] on dd "DSFBILTONG" at bounding box center [229, 227] width 41 height 6
click at [280, 205] on td "British Biltong" at bounding box center [313, 222] width 113 height 48
click at [45, 86] on span "Listings" at bounding box center [55, 86] width 63 height 6
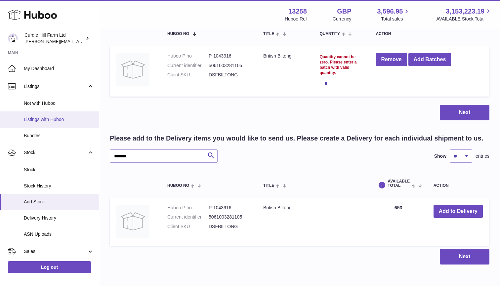
click at [34, 119] on span "Listings with Huboo" at bounding box center [59, 119] width 70 height 6
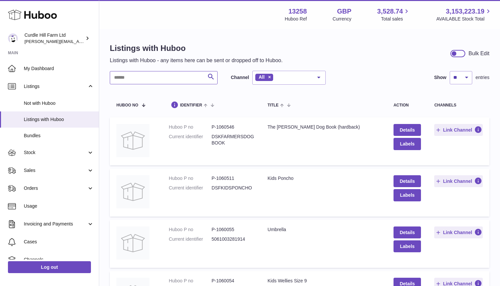
click at [119, 81] on input "text" at bounding box center [164, 77] width 108 height 13
type input "*******"
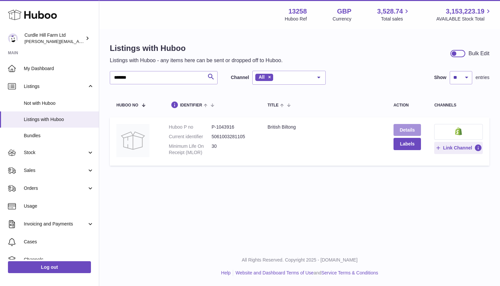
click at [407, 124] on link "Details" at bounding box center [408, 130] width 28 height 12
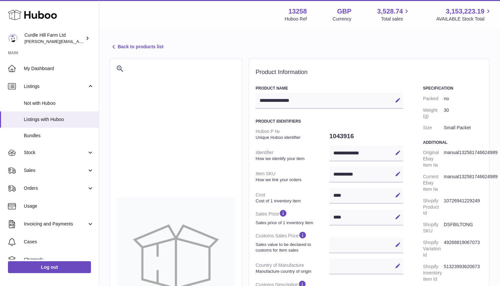
select select
select select "****"
